Goal: Information Seeking & Learning: Learn about a topic

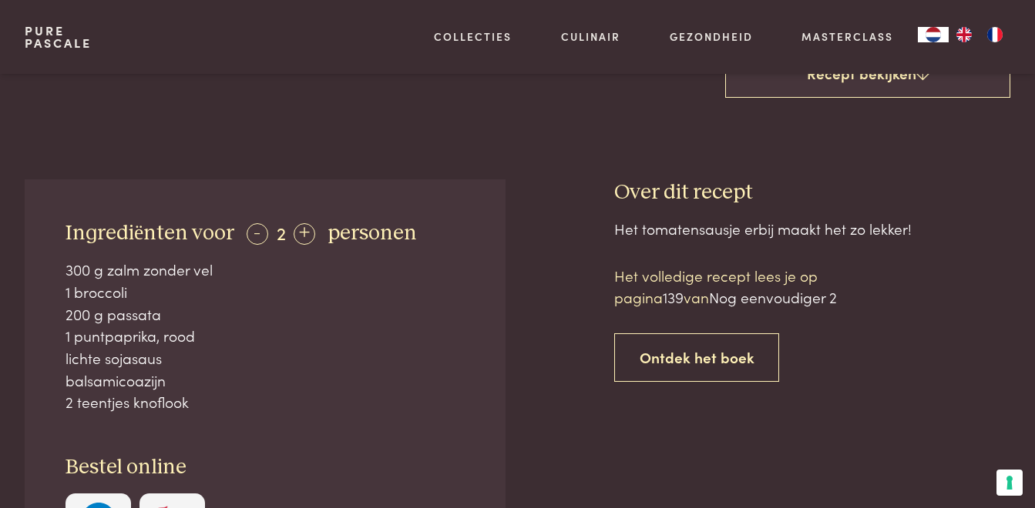
scroll to position [538, 0]
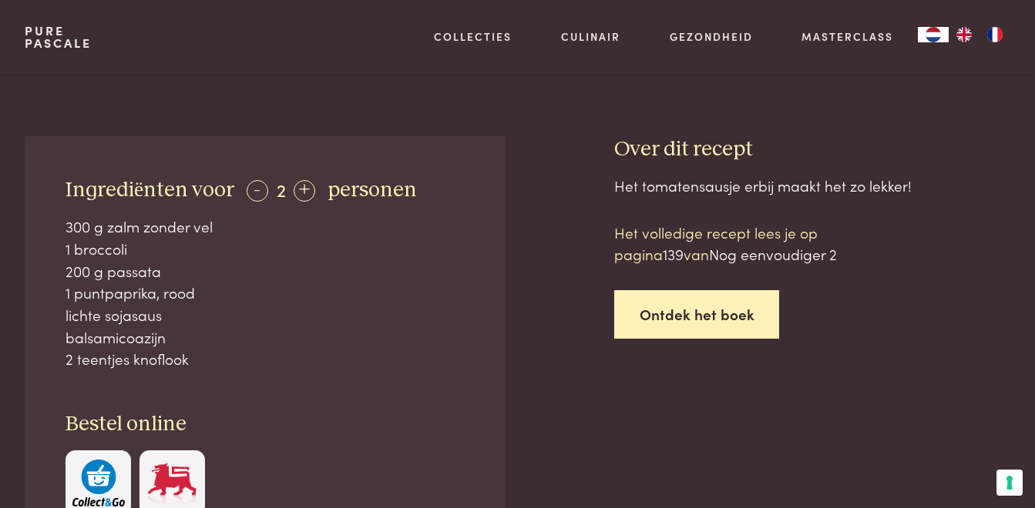
click at [656, 300] on link "Ontdek het boek" at bounding box center [697, 314] width 166 height 49
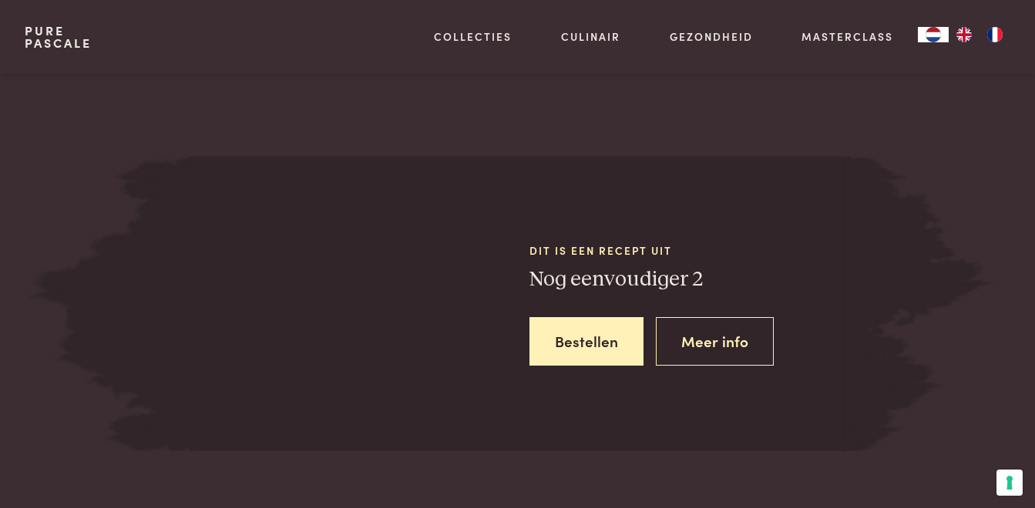
scroll to position [1363, 0]
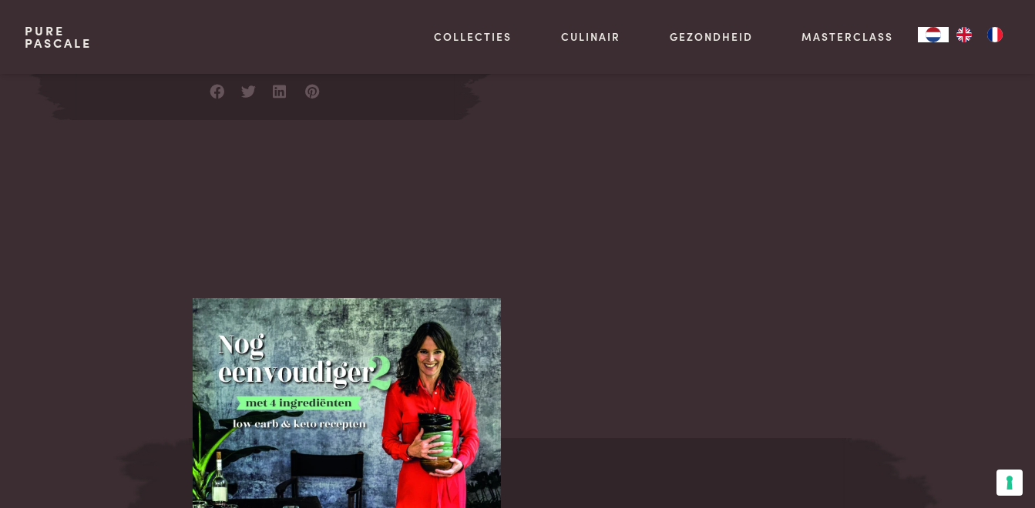
scroll to position [1076, 0]
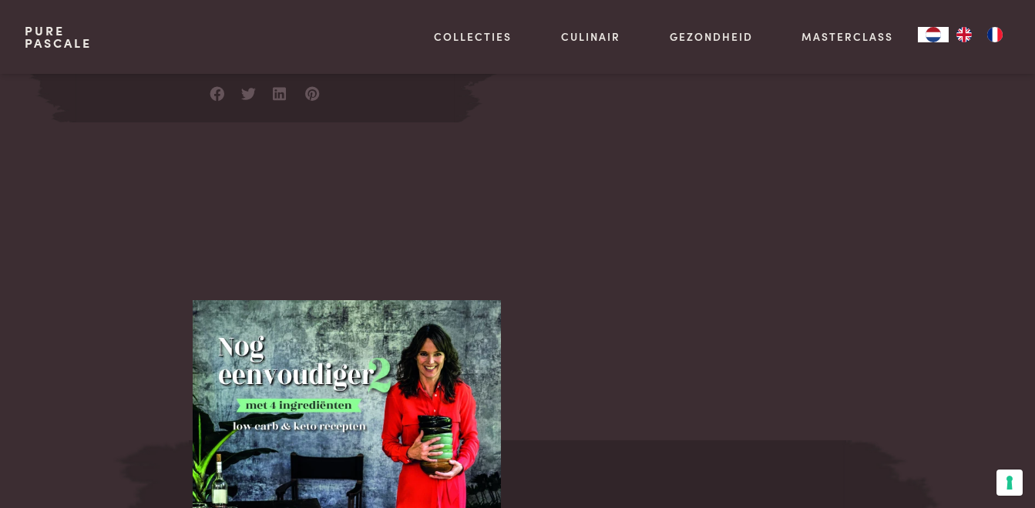
scroll to position [1363, 0]
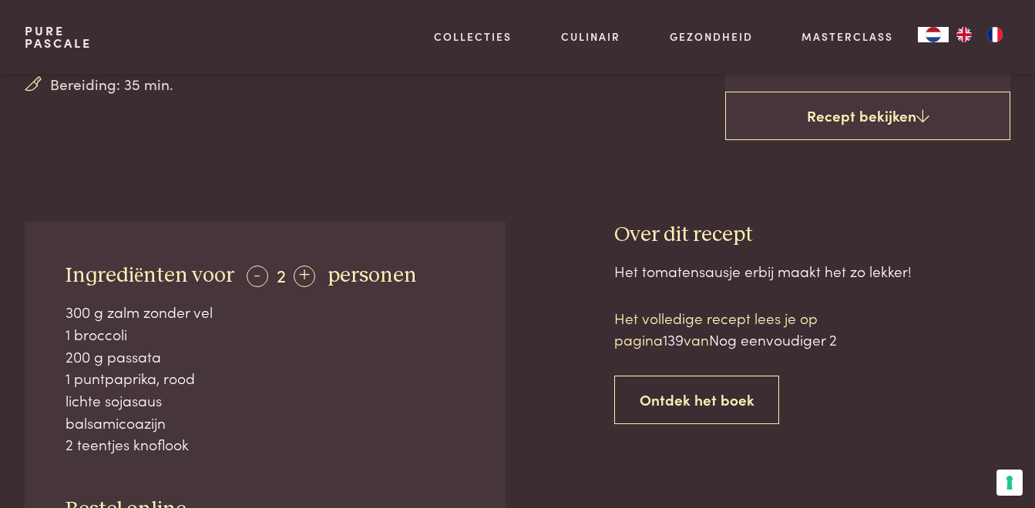
scroll to position [325, 0]
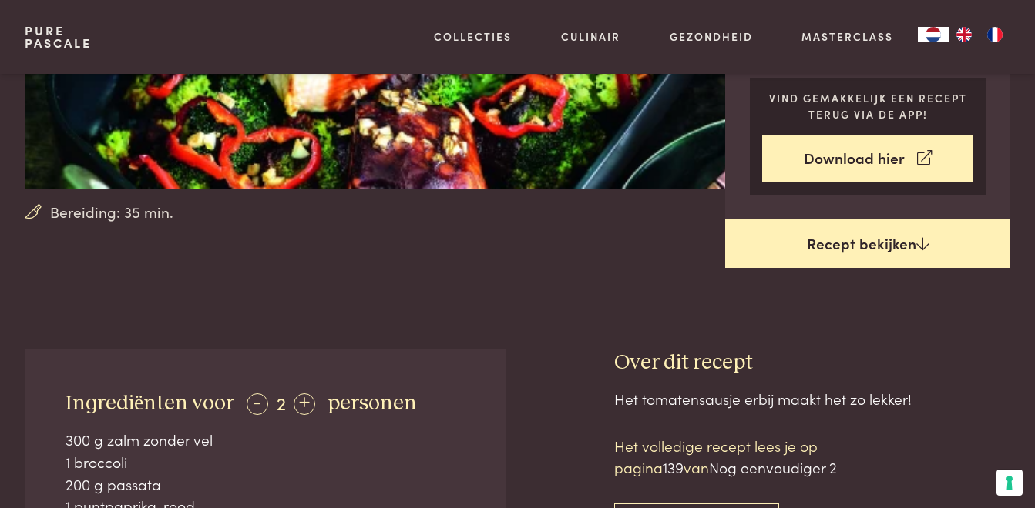
click at [773, 239] on link "Recept bekijken" at bounding box center [867, 244] width 285 height 49
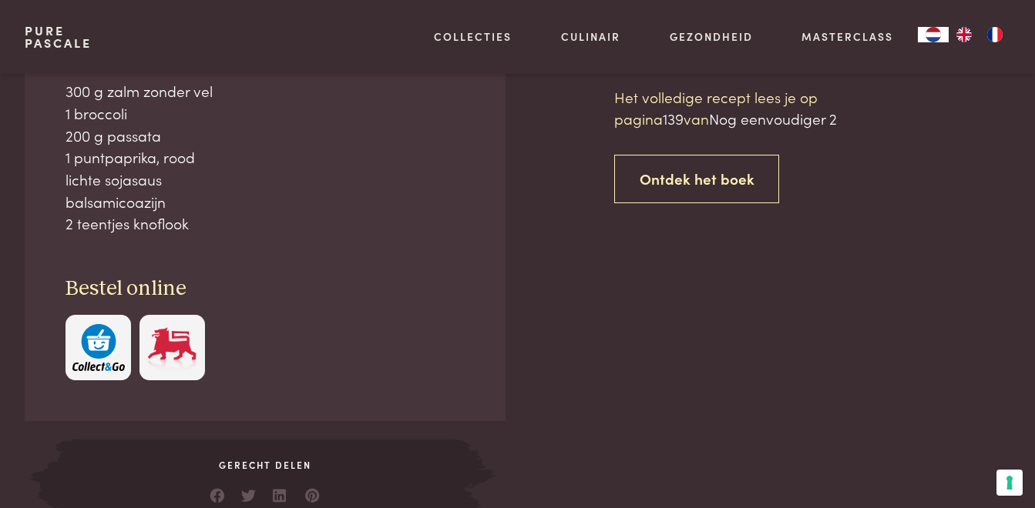
scroll to position [675, 0]
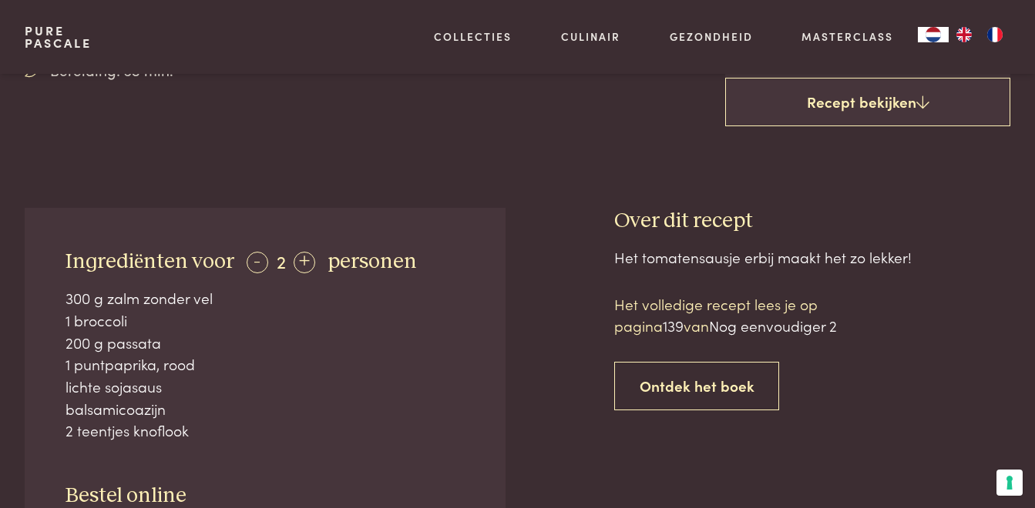
scroll to position [427, 0]
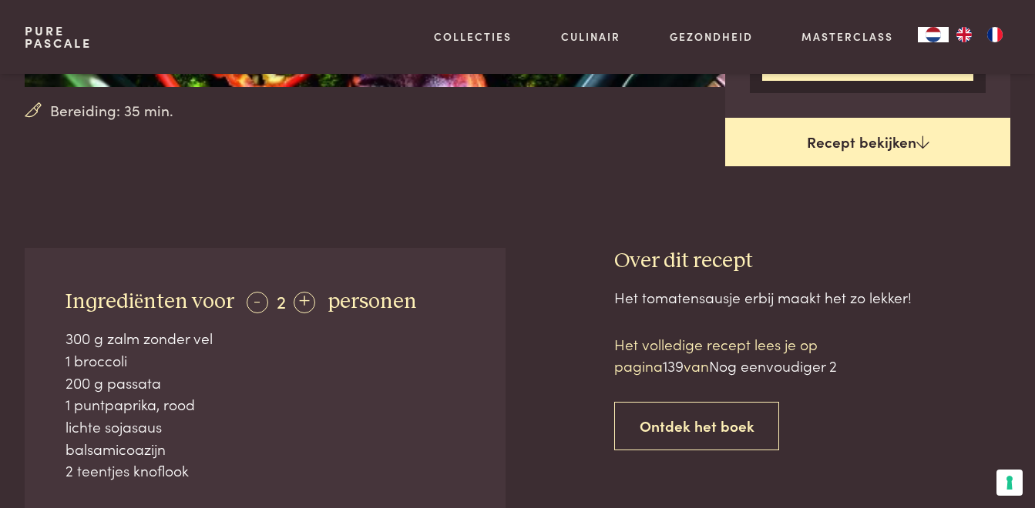
click at [777, 148] on link "Recept bekijken" at bounding box center [867, 142] width 285 height 49
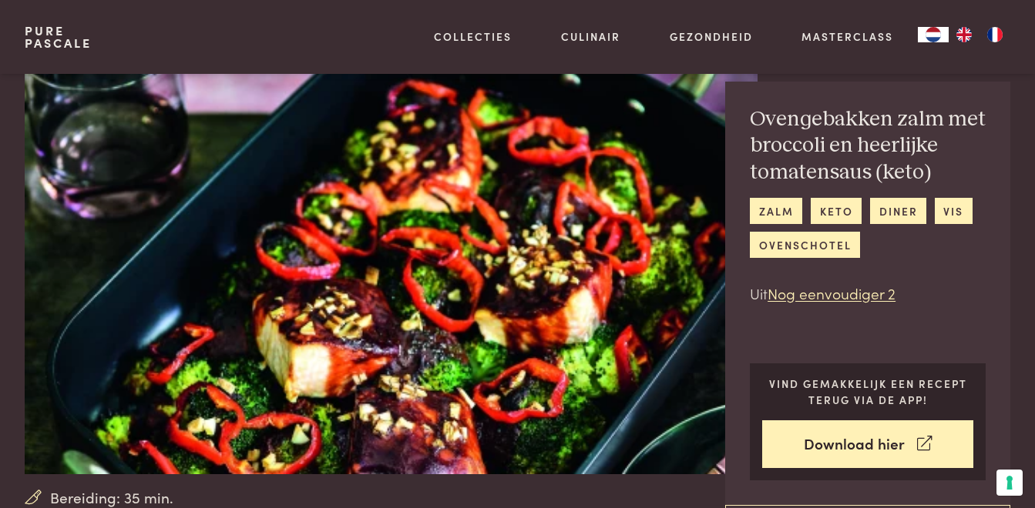
scroll to position [0, 0]
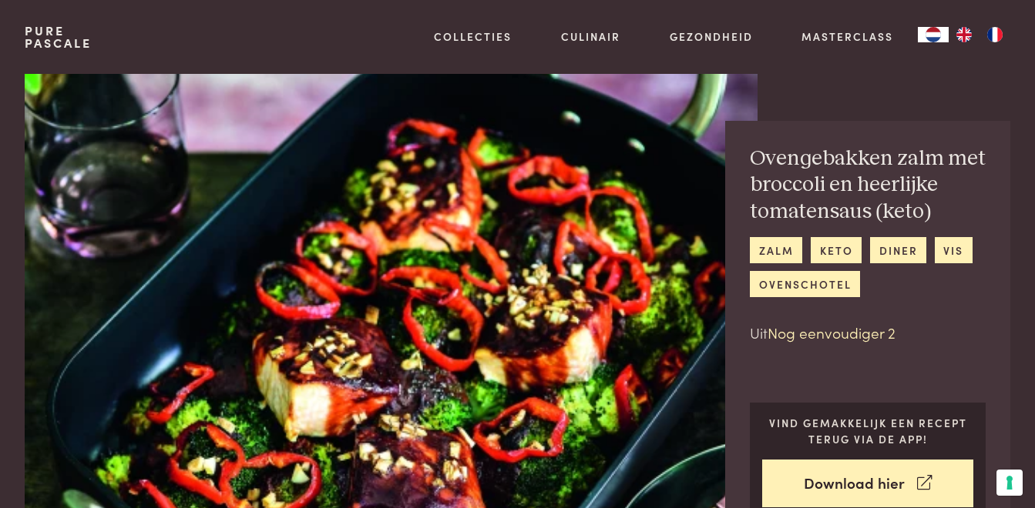
click at [800, 334] on link "Nog eenvoudiger 2" at bounding box center [831, 332] width 128 height 21
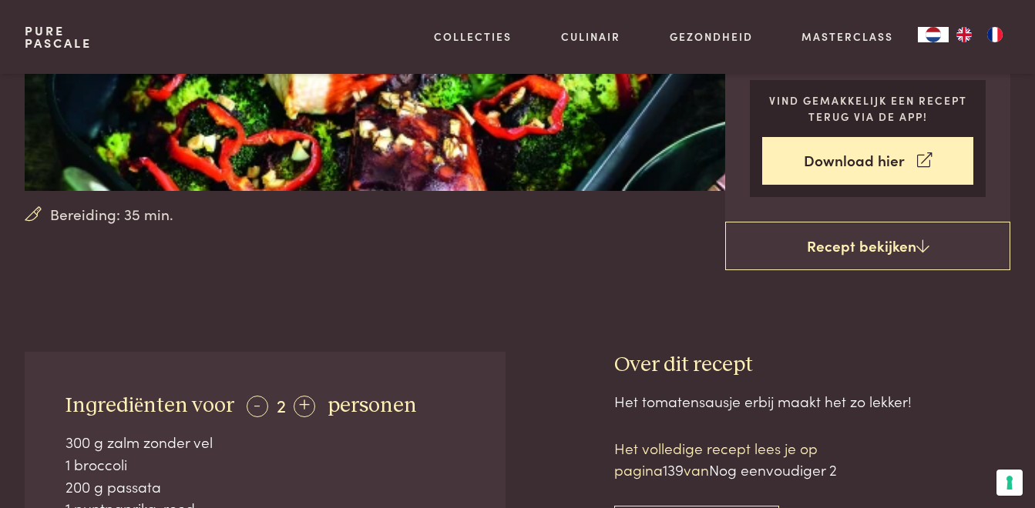
scroll to position [320, 0]
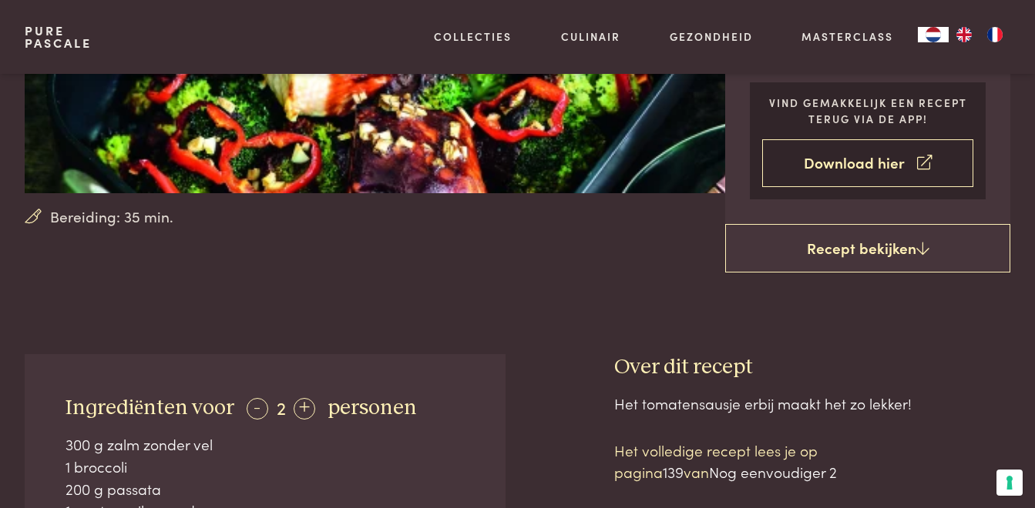
click at [834, 166] on link "Download hier" at bounding box center [867, 163] width 211 height 49
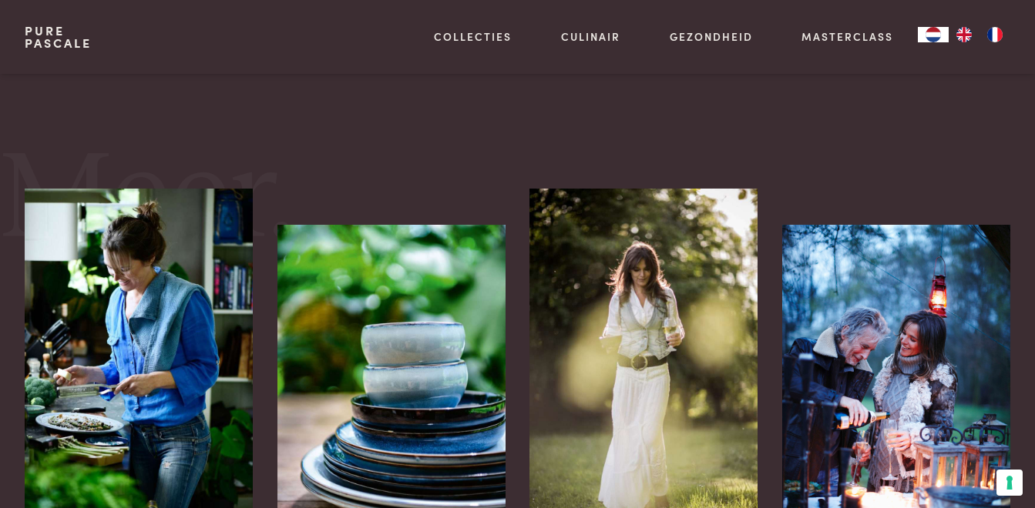
scroll to position [1615, 0]
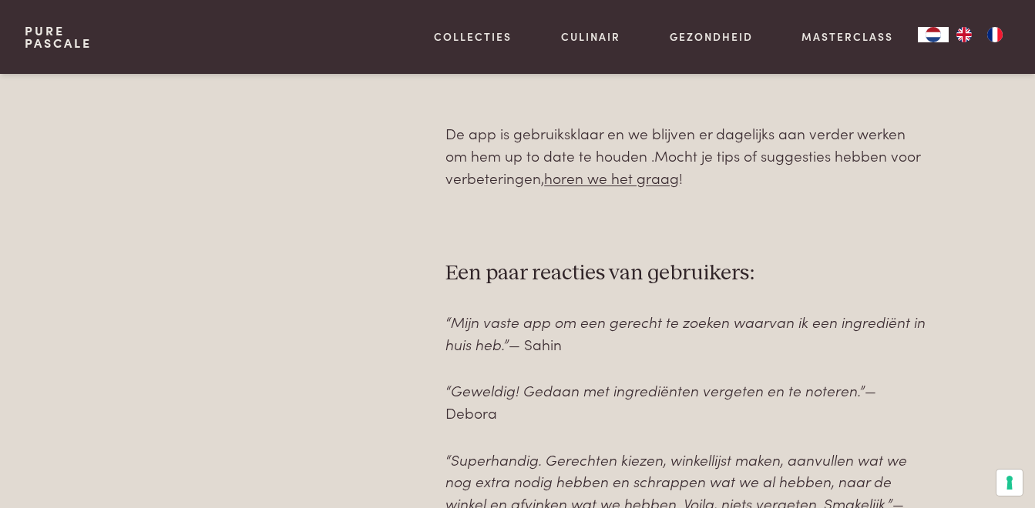
click at [375, 273] on div "[PERSON_NAME] je inspiratie of gebruik je vaak mijn boeken? Dan is deze app een…" at bounding box center [265, 141] width 312 height 792
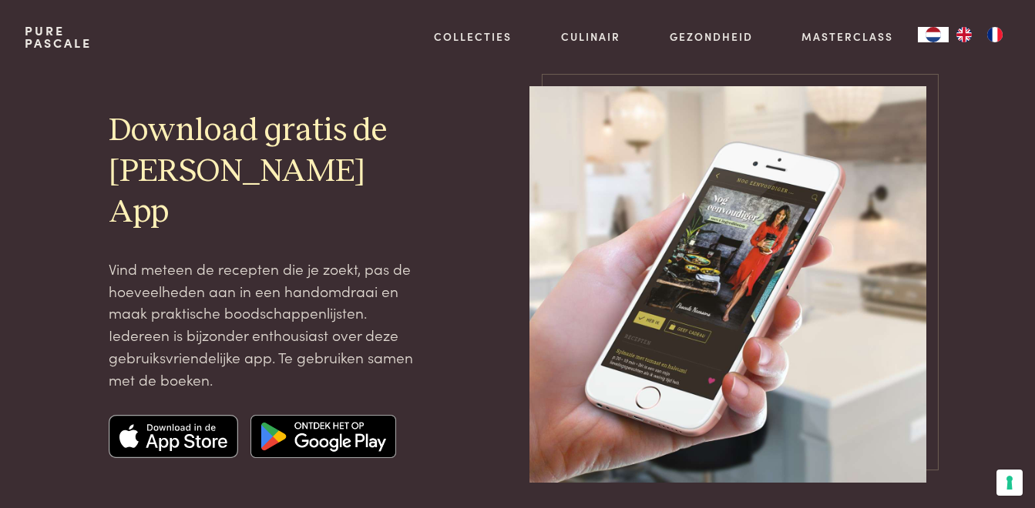
scroll to position [0, 0]
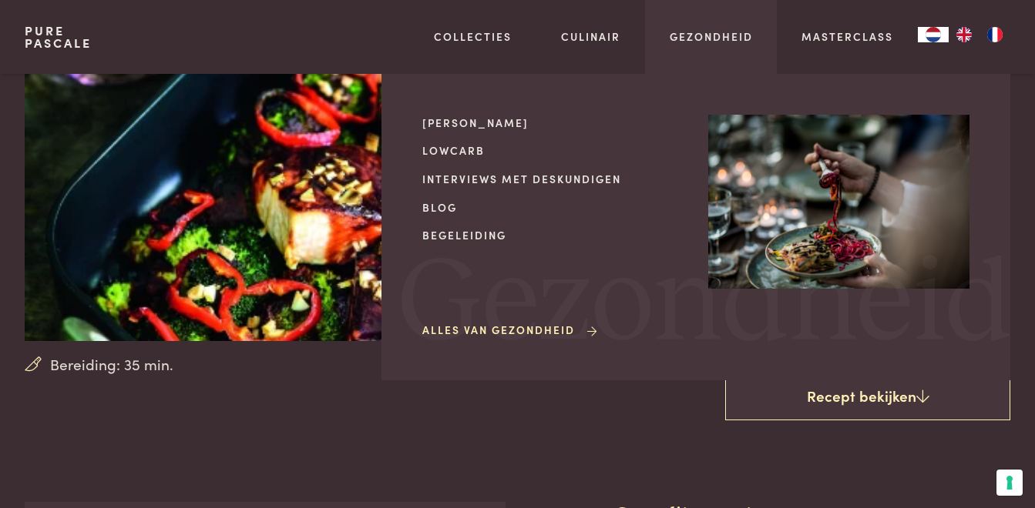
scroll to position [170, 0]
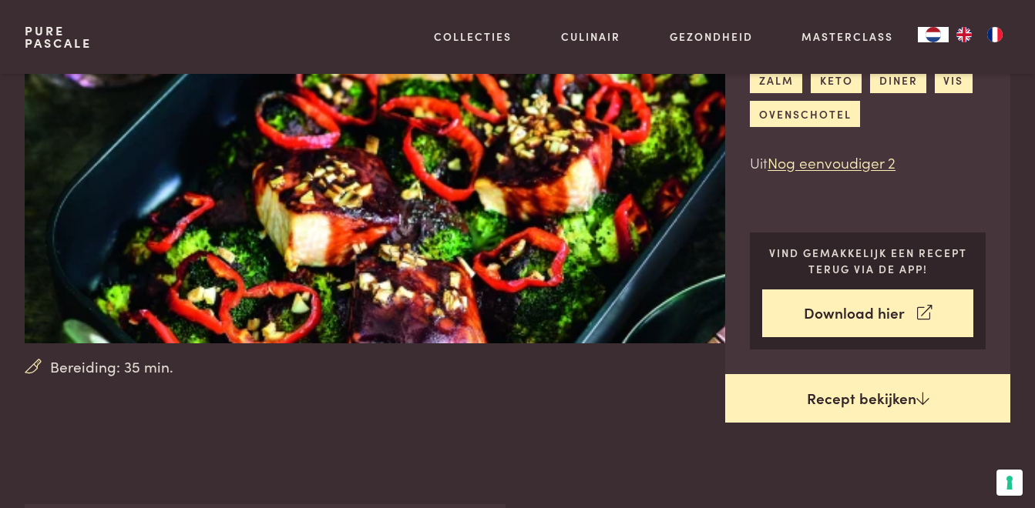
click at [916, 396] on icon at bounding box center [922, 398] width 13 height 15
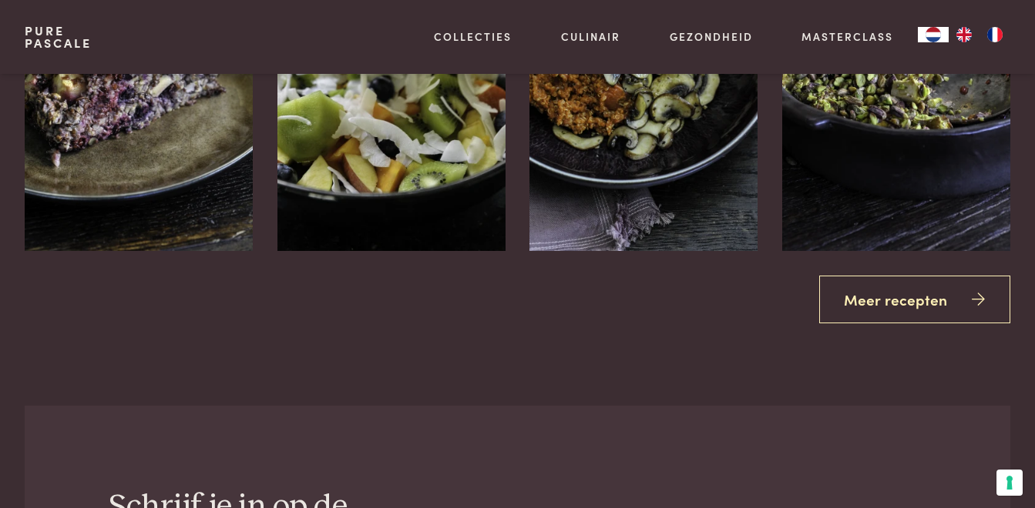
scroll to position [2286, 0]
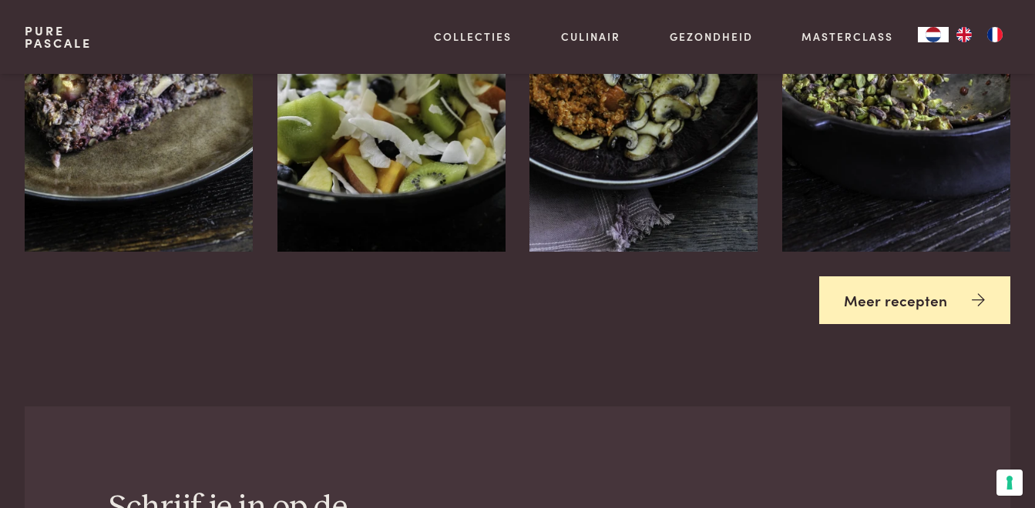
click at [908, 300] on link "Meer recepten" at bounding box center [915, 301] width 192 height 49
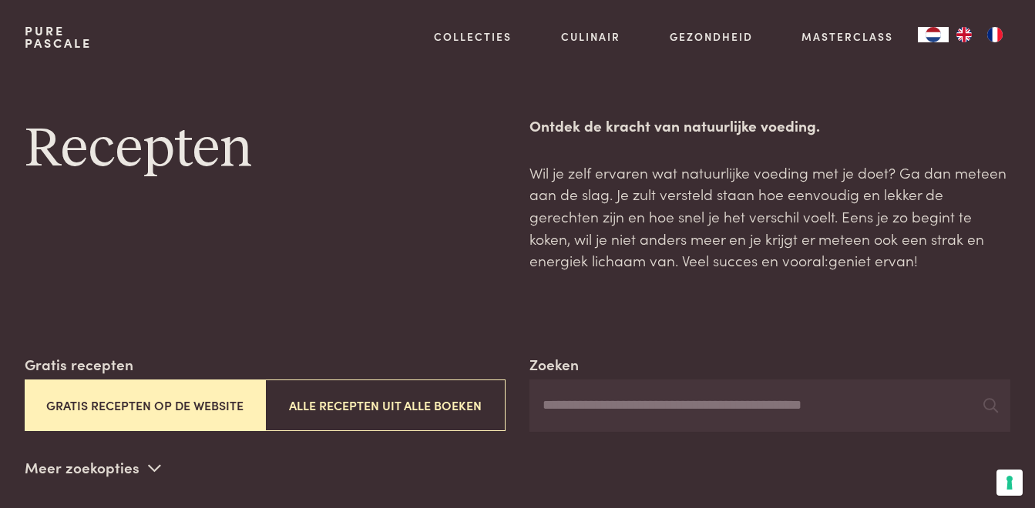
click at [199, 409] on button "Gratis recepten op de website" at bounding box center [145, 406] width 240 height 52
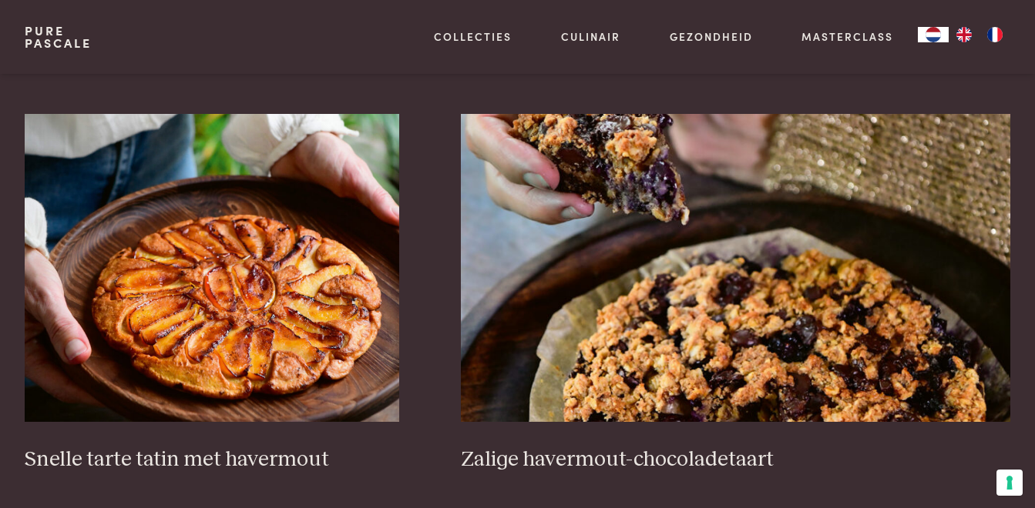
scroll to position [2187, 0]
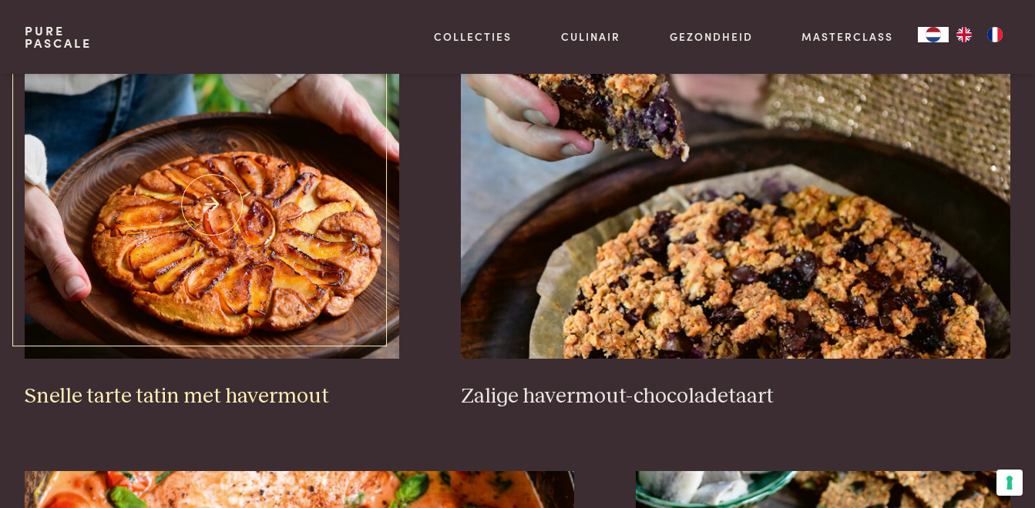
click at [213, 221] on img at bounding box center [212, 205] width 375 height 308
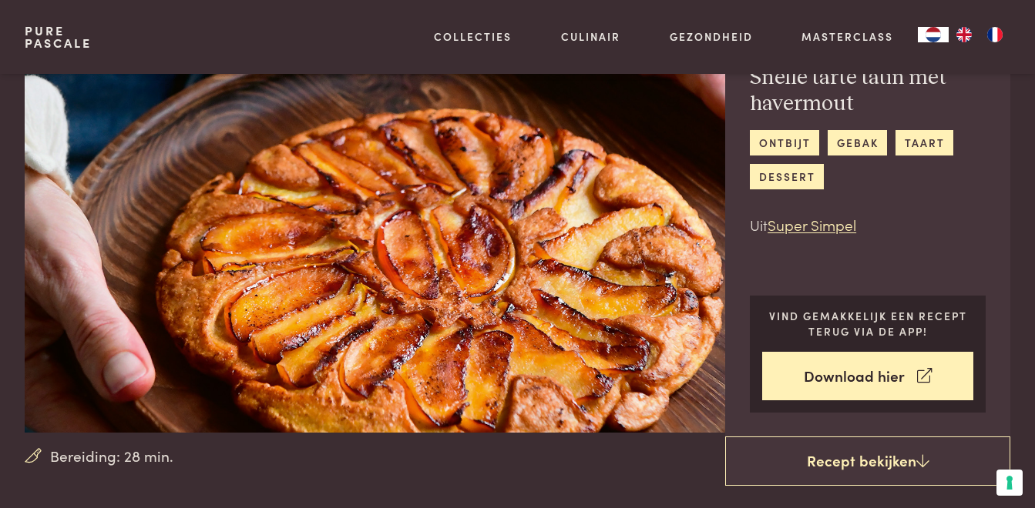
scroll to position [82, 0]
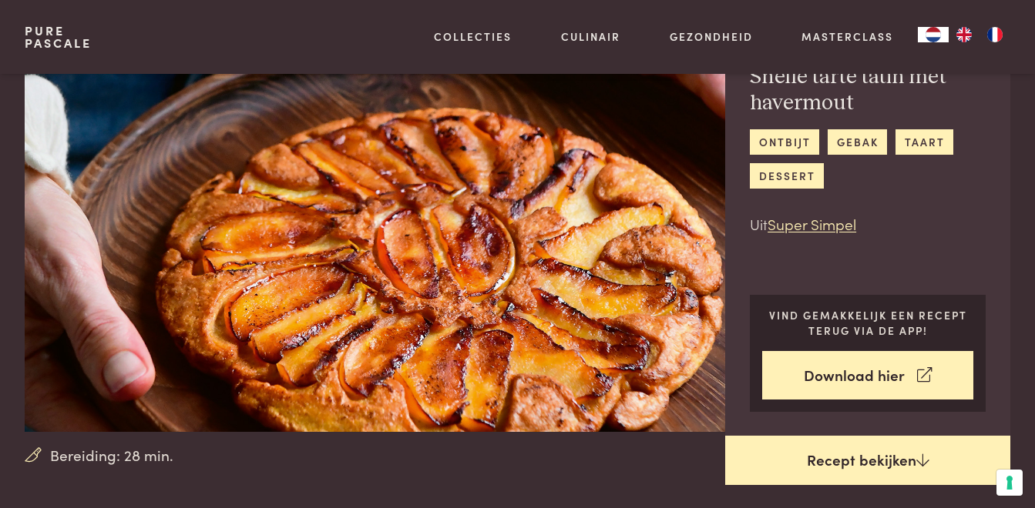
click at [842, 468] on link "Recept bekijken" at bounding box center [867, 460] width 285 height 49
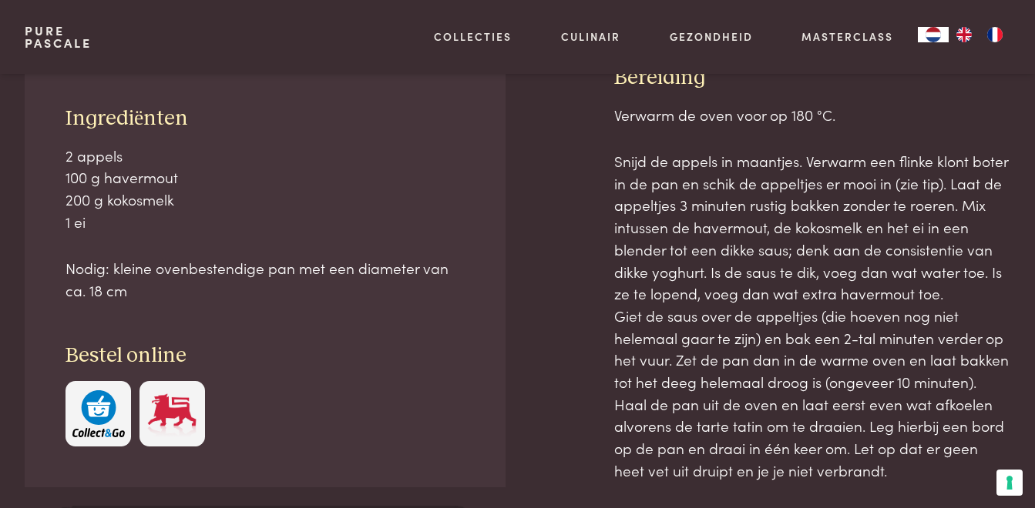
scroll to position [648, 0]
